Goal: Task Accomplishment & Management: Complete application form

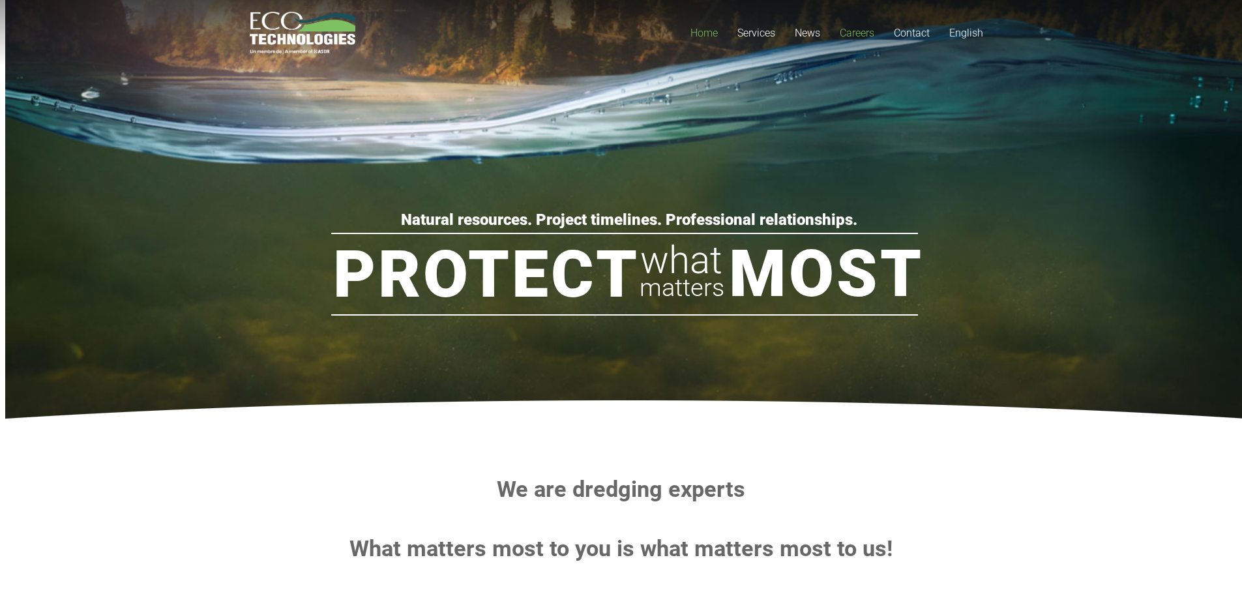
click at [859, 34] on span "Careers" at bounding box center [857, 33] width 35 height 12
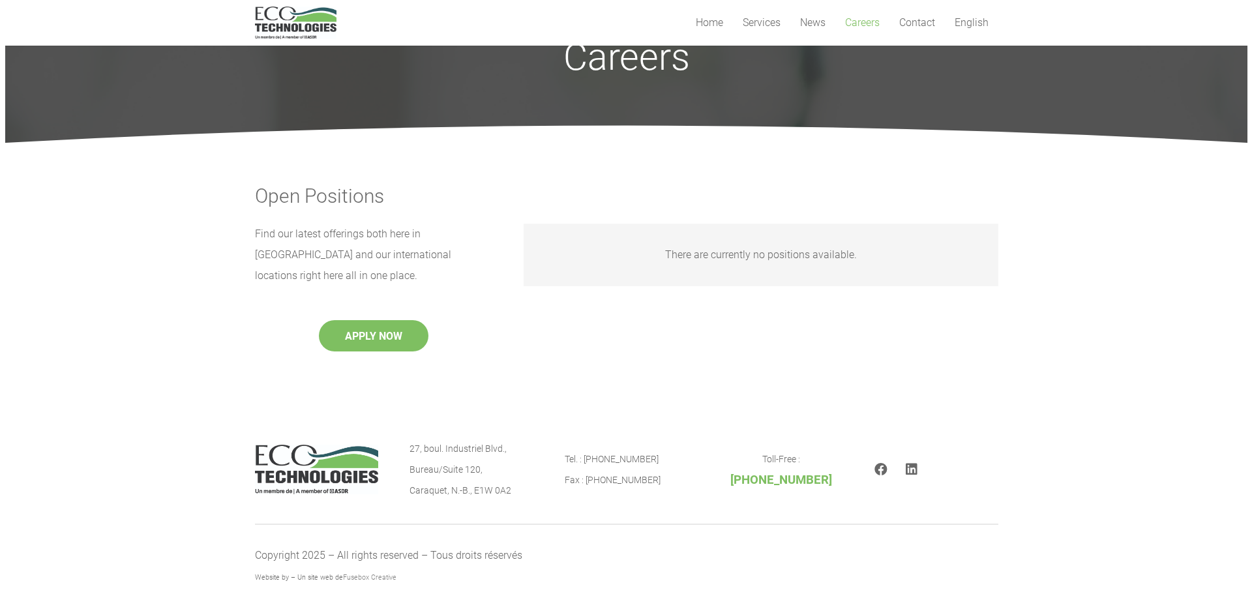
scroll to position [76, 0]
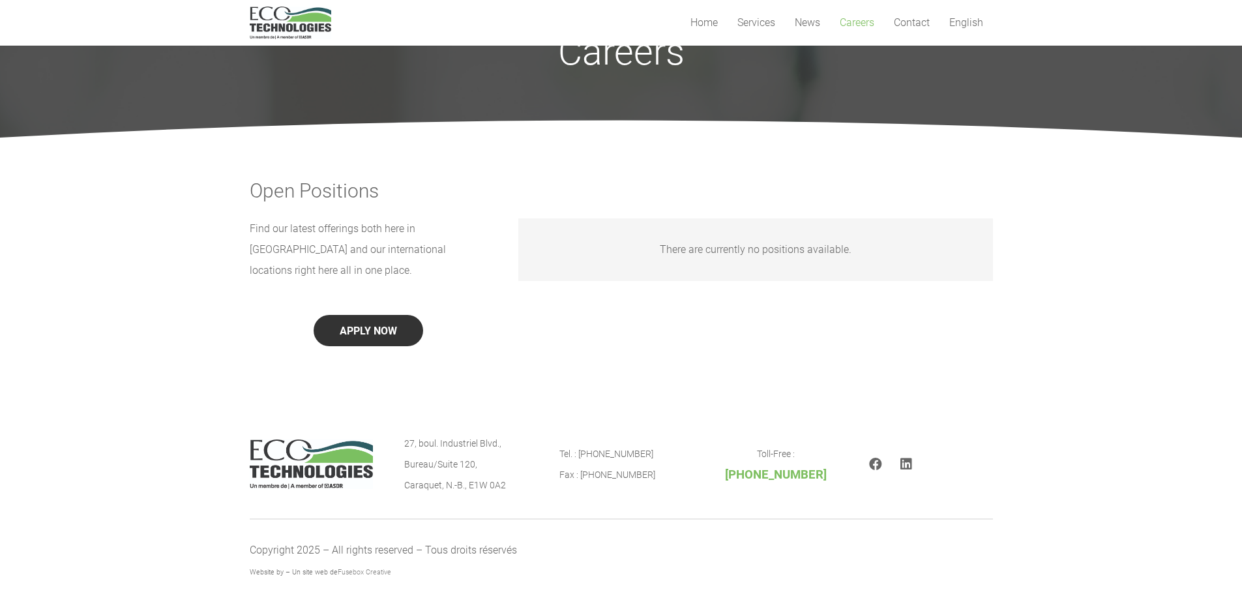
click at [363, 315] on button "APPLY NOW" at bounding box center [369, 330] width 110 height 31
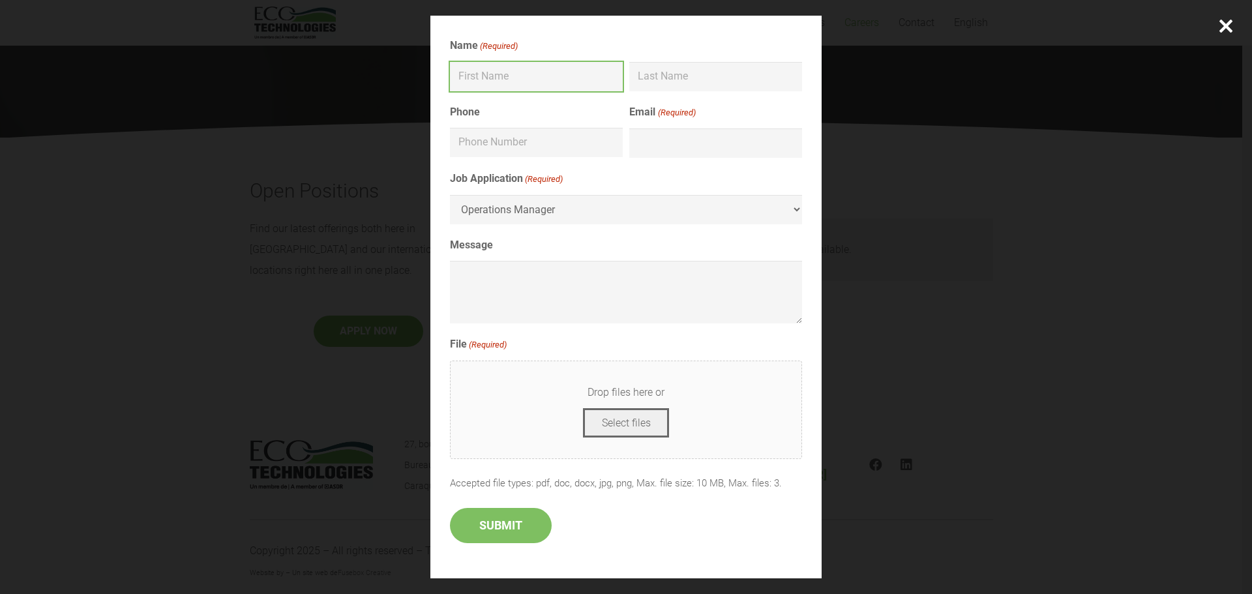
click at [560, 79] on input "First" at bounding box center [536, 76] width 173 height 29
type input "Kehinde"
type input "Biobaku"
type input "2896592256"
type input "[EMAIL_ADDRESS][DOMAIN_NAME]"
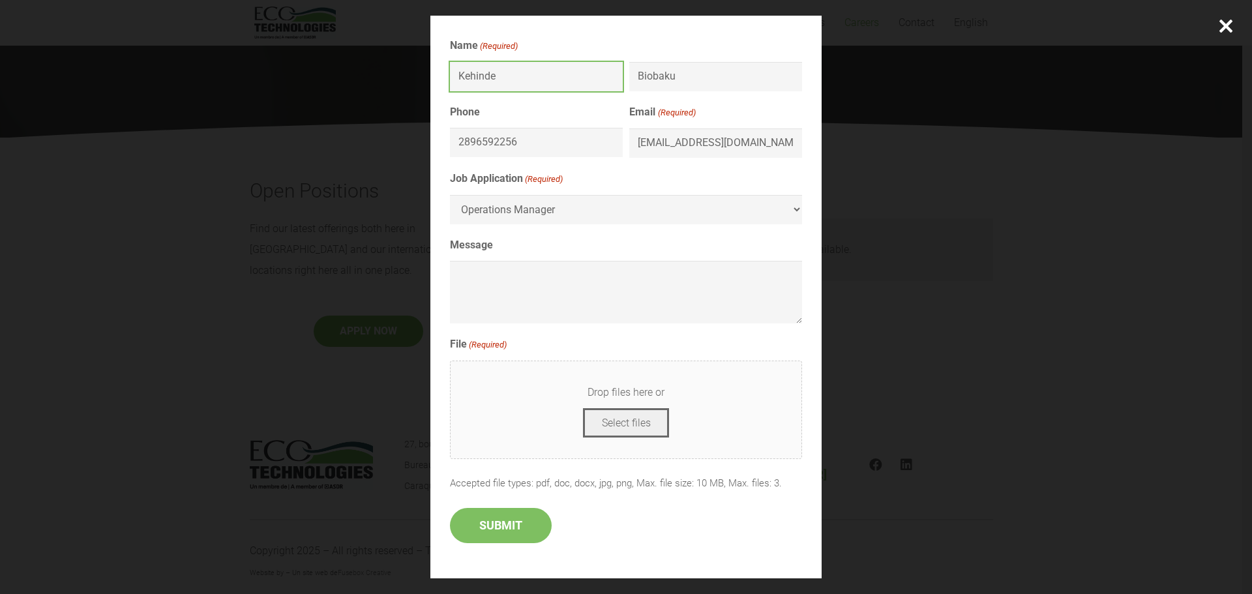
type input "[PHONE_NUMBER]"
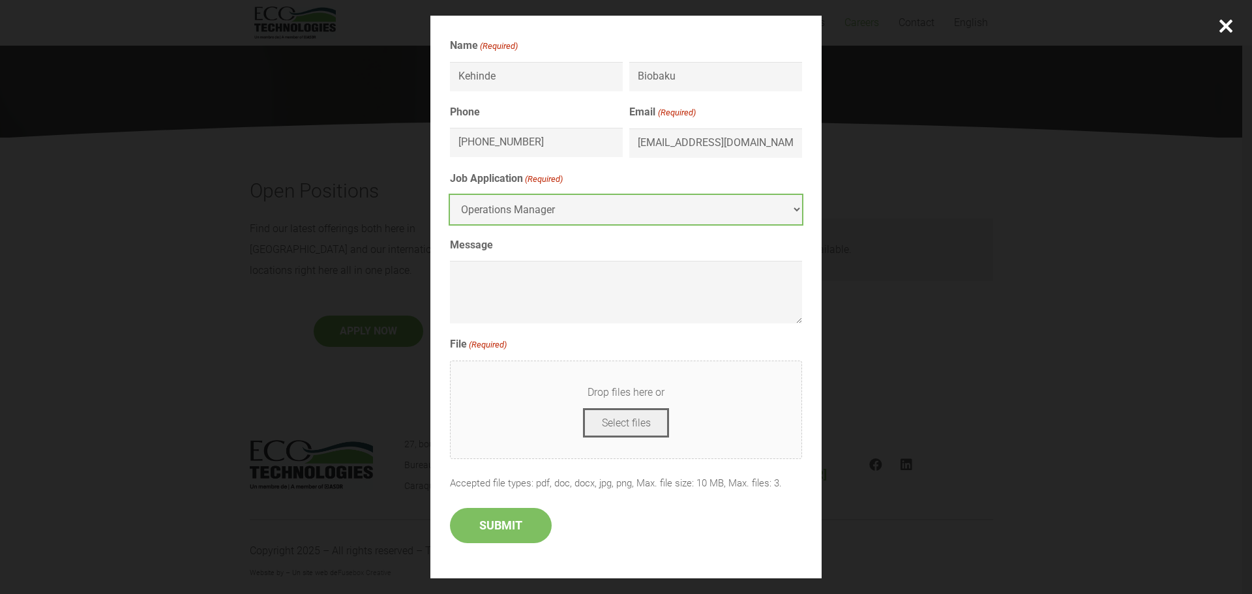
click at [650, 208] on select "Operations Manager" at bounding box center [626, 209] width 352 height 29
click at [625, 427] on button "Select files" at bounding box center [626, 422] width 87 height 29
type input "C:\fakepath\[PERSON_NAME] Resume.docx"
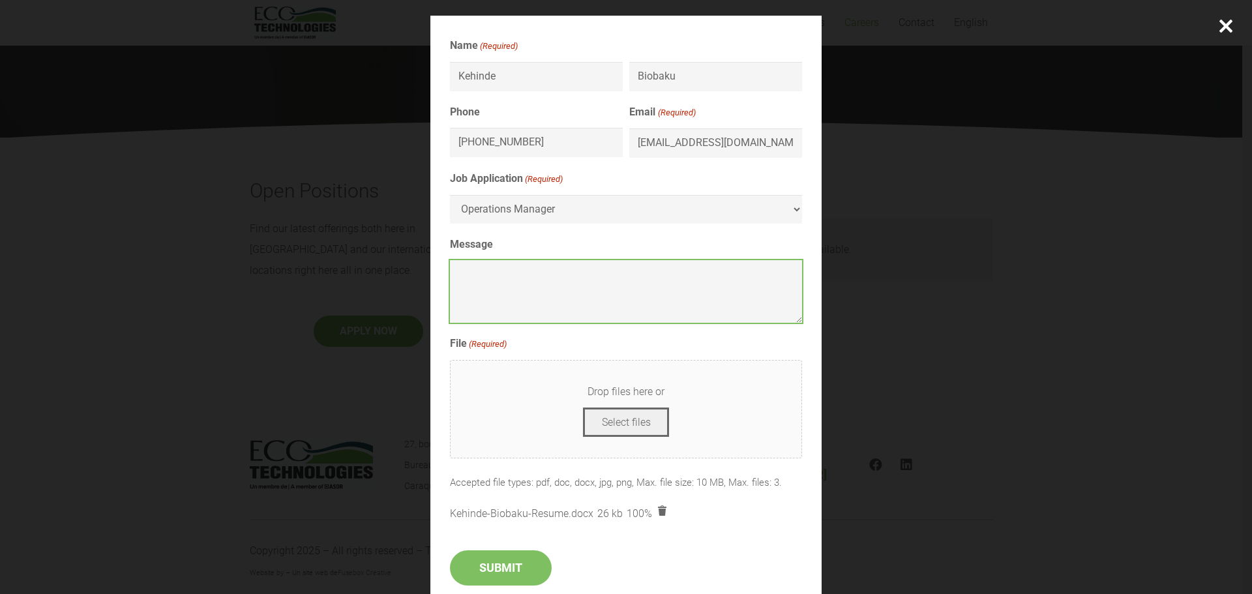
click at [532, 297] on textarea "Message" at bounding box center [626, 291] width 352 height 63
paste textarea "Hello, I hope this message finds you well. My name is [PERSON_NAME], and I’m re…"
click at [522, 299] on textarea "Hello, I hope this message finds you well. My name is [PERSON_NAME], and I’m re…" at bounding box center [626, 291] width 352 height 63
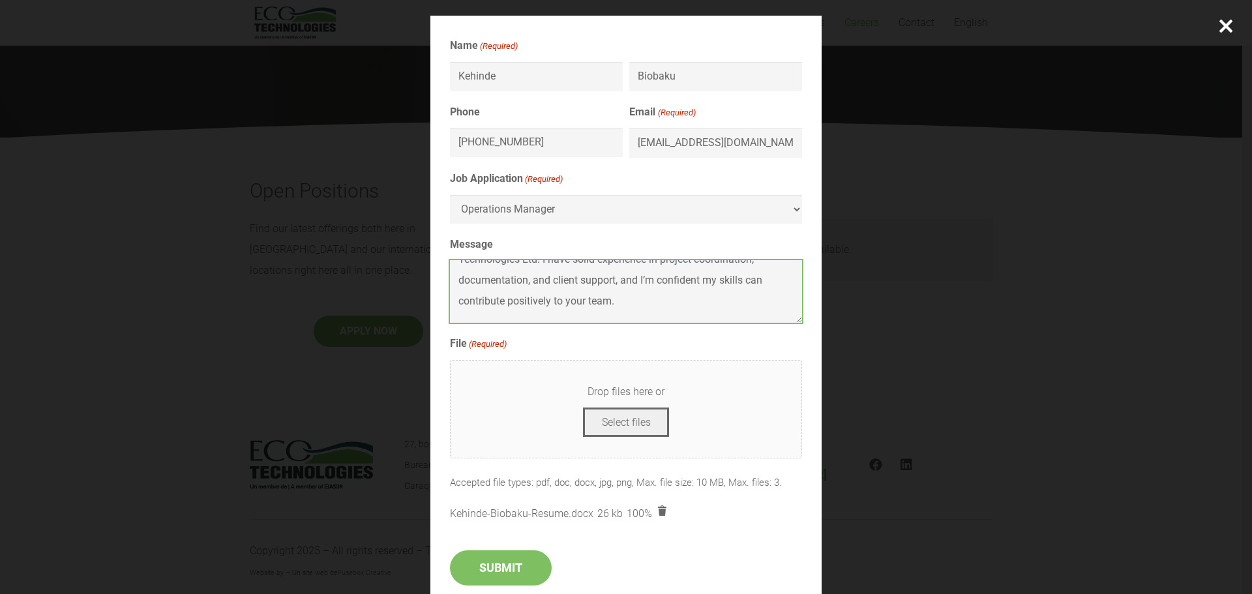
click at [511, 312] on textarea "Hello, I hope this message finds you well. My name is [PERSON_NAME], and I’m re…" at bounding box center [626, 291] width 352 height 63
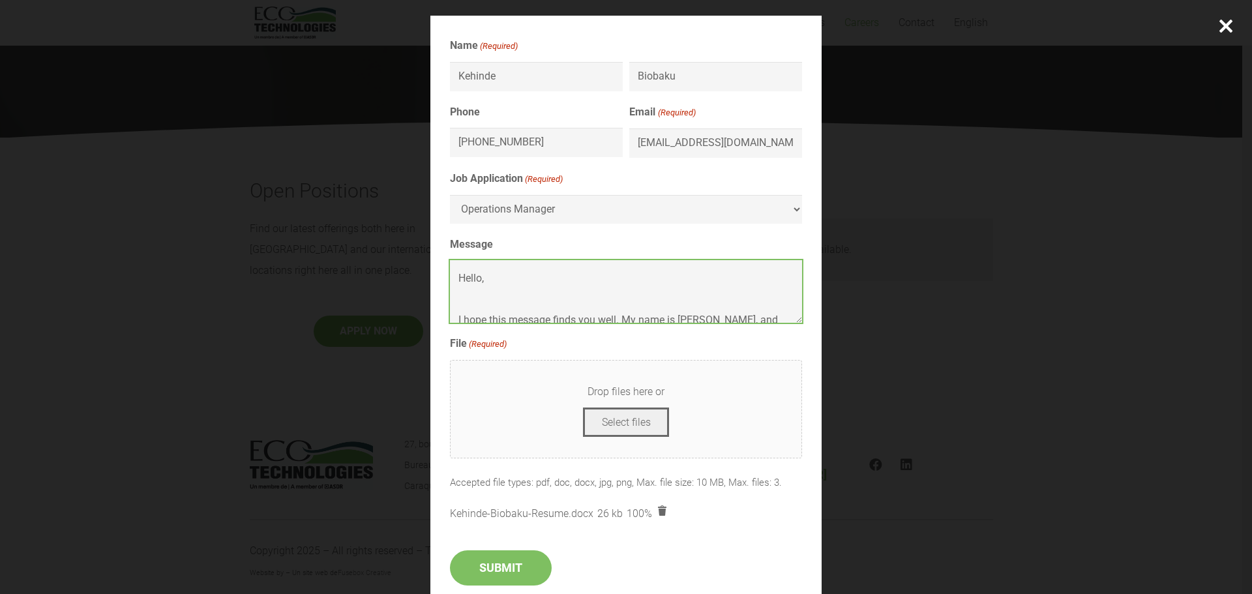
click at [551, 305] on textarea "Hello, I hope this message finds you well. My name is [PERSON_NAME], and I’m re…" at bounding box center [626, 291] width 352 height 63
type textarea "Hello, I hope this message finds you well. My name is [PERSON_NAME], and I’m re…"
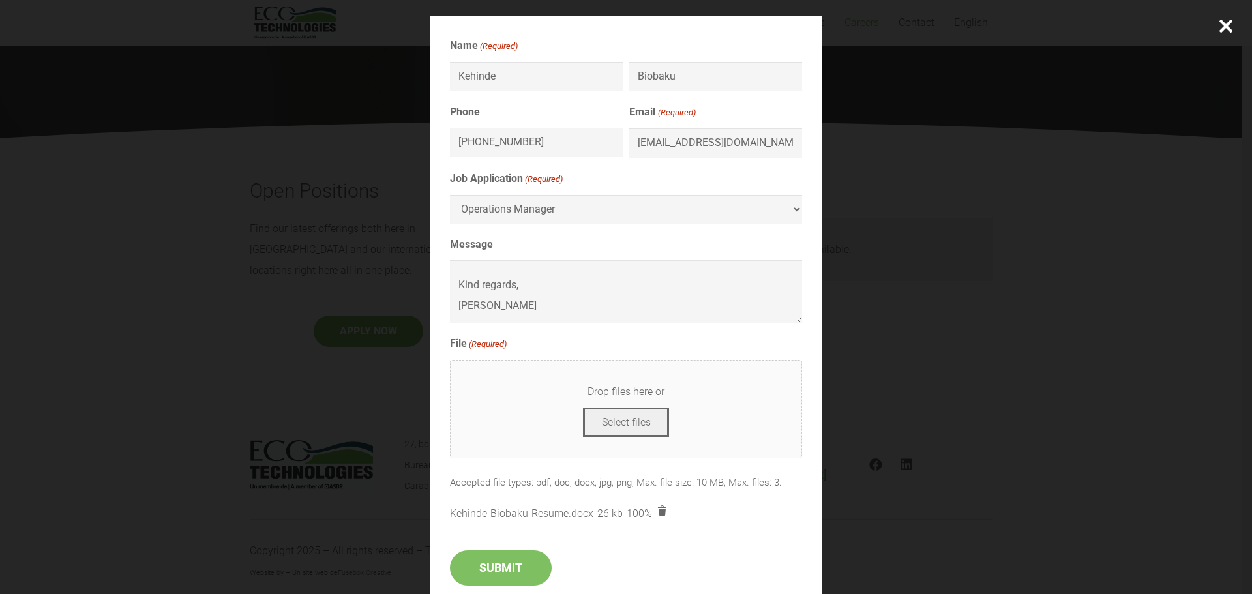
click at [618, 430] on button "Select files" at bounding box center [626, 422] width 87 height 29
type input "C:\fakepath\[PERSON_NAME] Resume.docx"
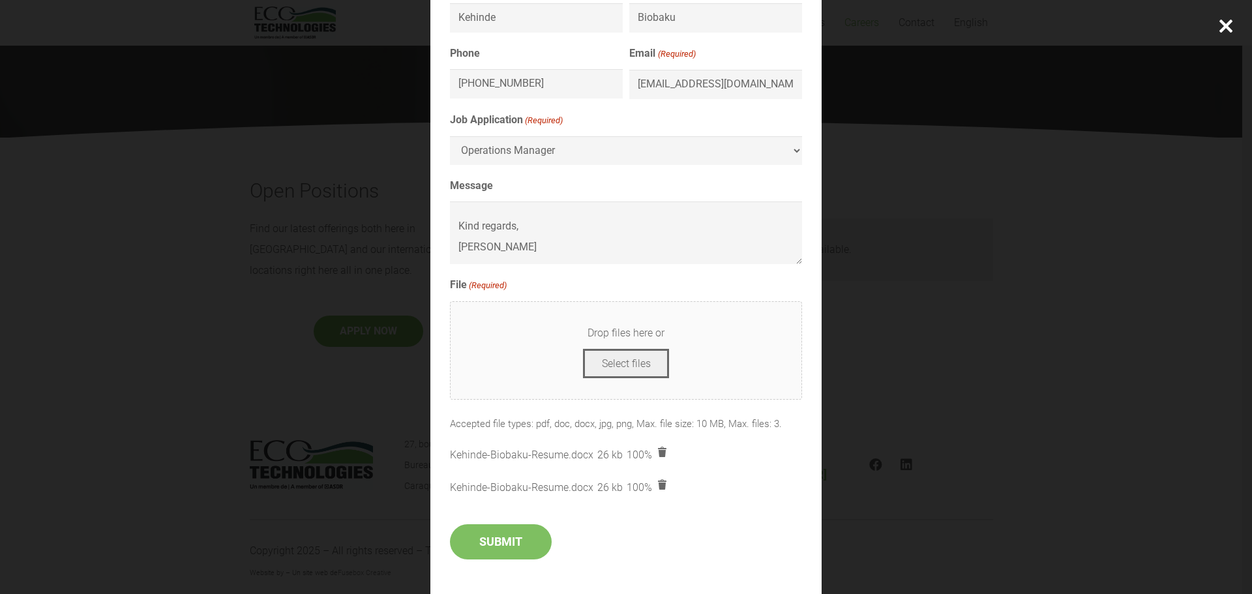
scroll to position [59, 0]
click at [656, 482] on span at bounding box center [662, 483] width 13 height 13
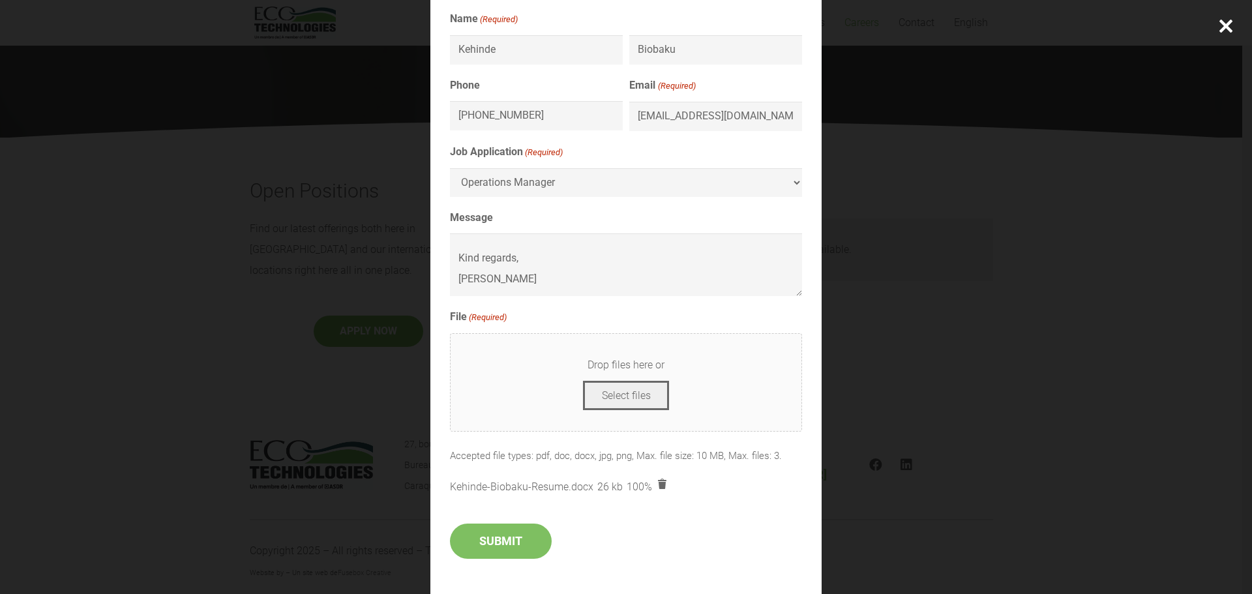
scroll to position [27, 0]
click at [492, 543] on input "SUBMIT" at bounding box center [501, 541] width 102 height 35
